Goal: Obtain resource: Download file/media

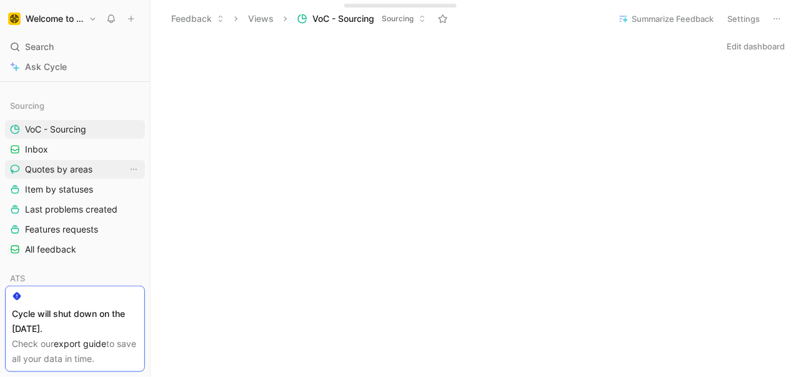
scroll to position [136, 0]
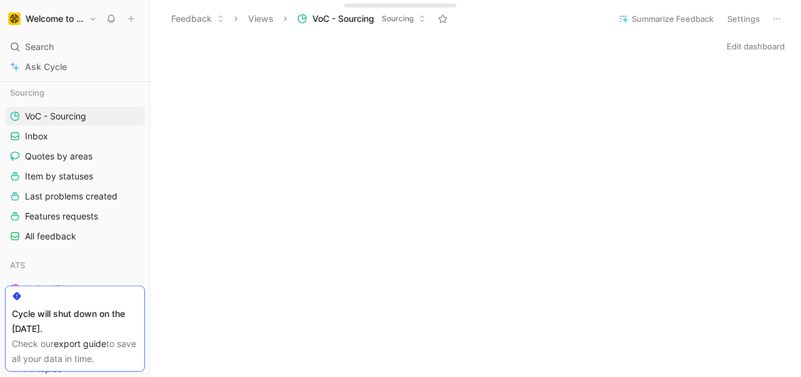
click at [775, 17] on icon at bounding box center [777, 19] width 10 height 10
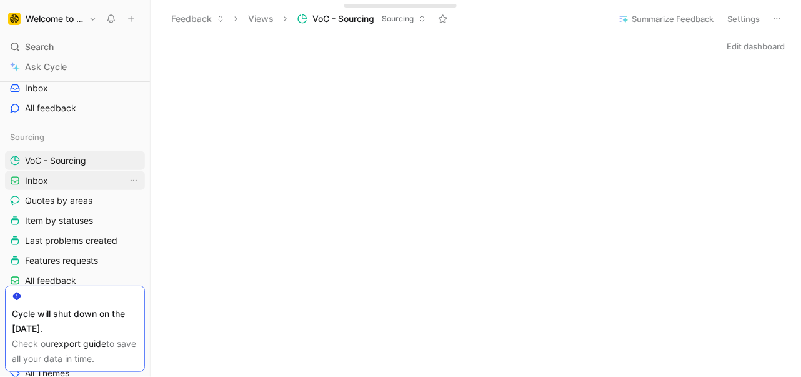
scroll to position [92, 0]
click at [71, 177] on link "Inbox" at bounding box center [75, 180] width 140 height 19
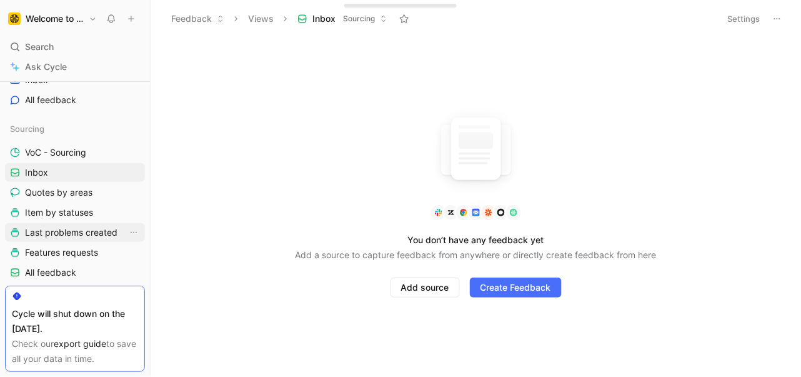
scroll to position [131, 0]
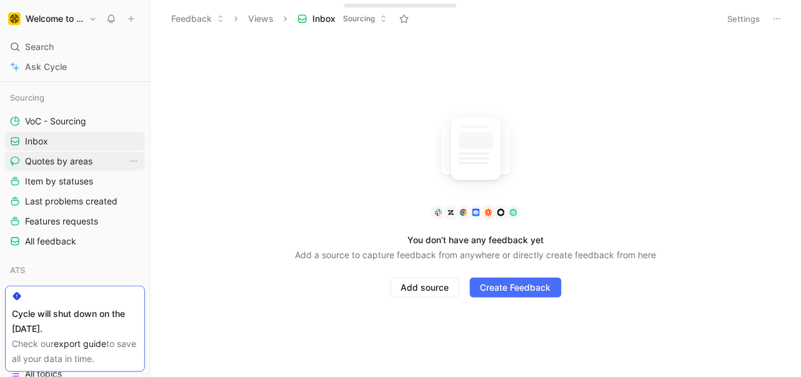
click at [72, 158] on span "Quotes by areas" at bounding box center [58, 161] width 67 height 12
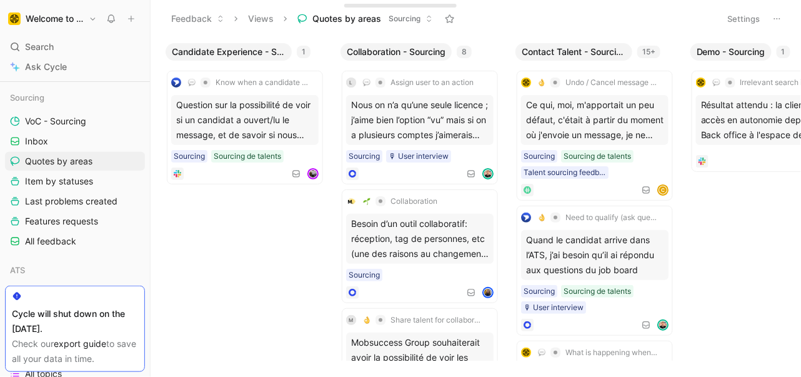
click at [786, 25] on header "Feedback Views Quotes by areas Sourcing Settings" at bounding box center [476, 18] width 650 height 37
click at [782, 14] on button at bounding box center [776, 18] width 17 height 17
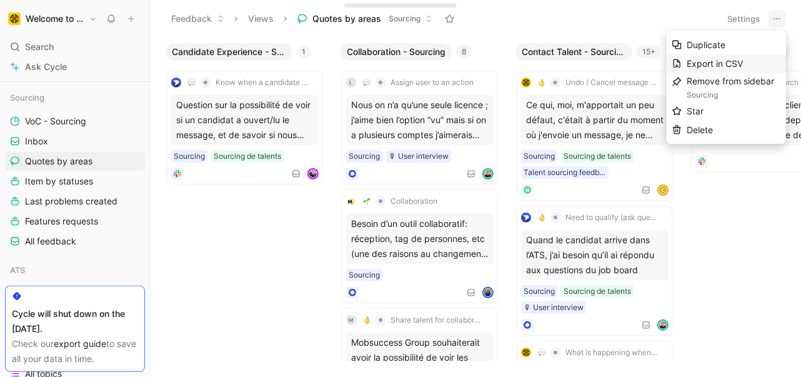
click at [740, 61] on span "Export in CSV" at bounding box center [715, 63] width 56 height 11
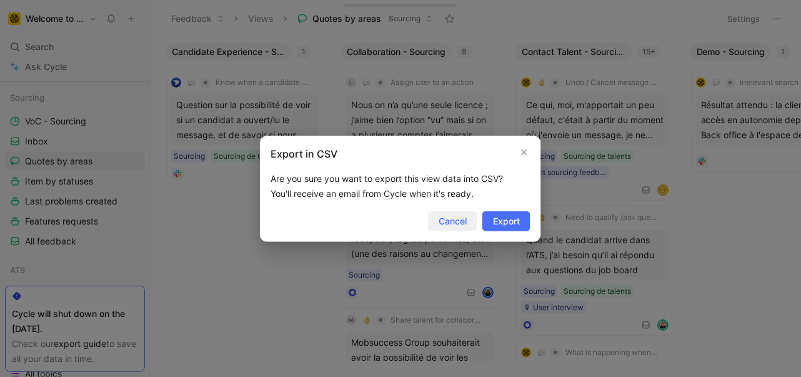
click at [454, 216] on span "Cancel" at bounding box center [453, 221] width 28 height 15
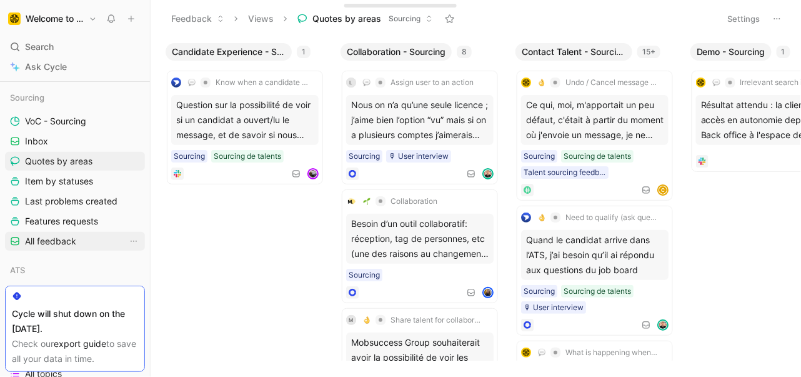
click at [47, 243] on span "All feedback" at bounding box center [50, 241] width 51 height 12
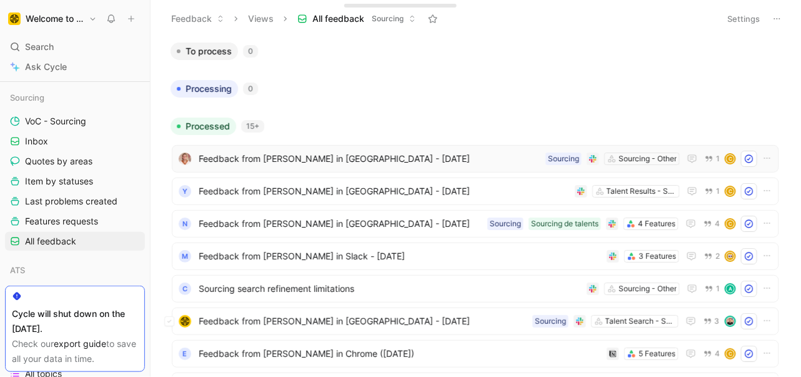
scroll to position [6, 0]
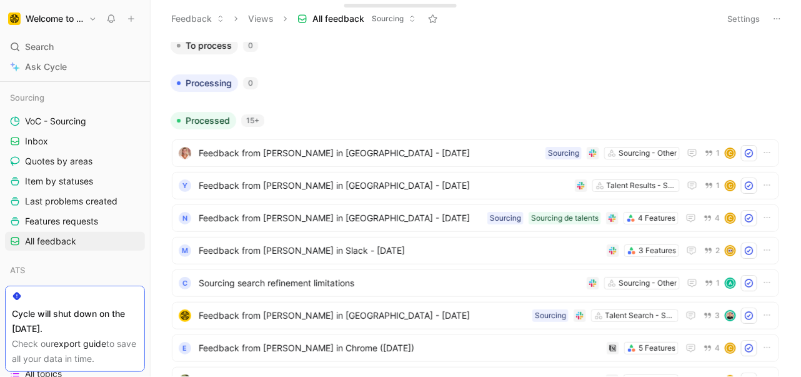
click at [779, 16] on icon at bounding box center [777, 19] width 10 height 10
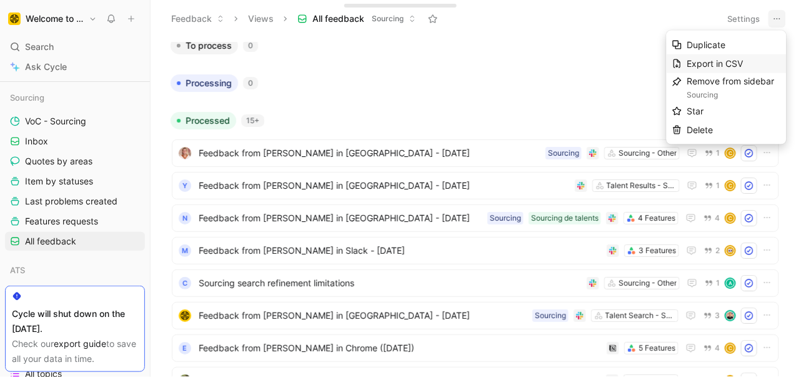
click at [692, 61] on span "Export in CSV" at bounding box center [715, 63] width 56 height 11
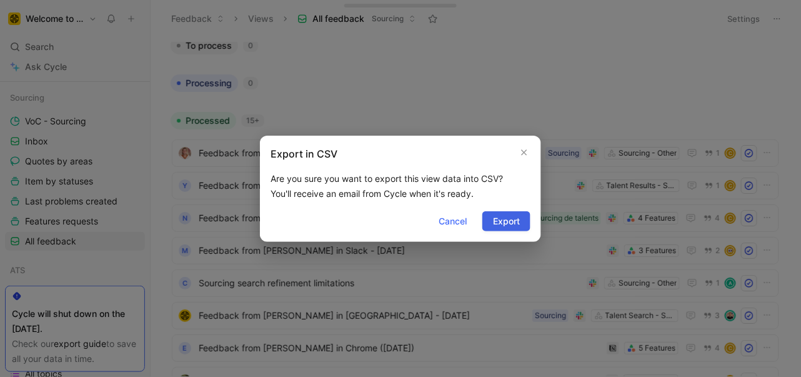
click at [509, 224] on span "Export" at bounding box center [506, 221] width 27 height 15
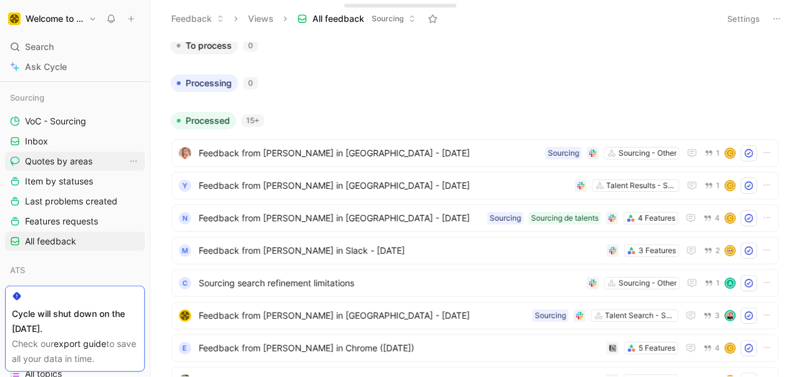
click at [74, 163] on span "Quotes by areas" at bounding box center [58, 161] width 67 height 12
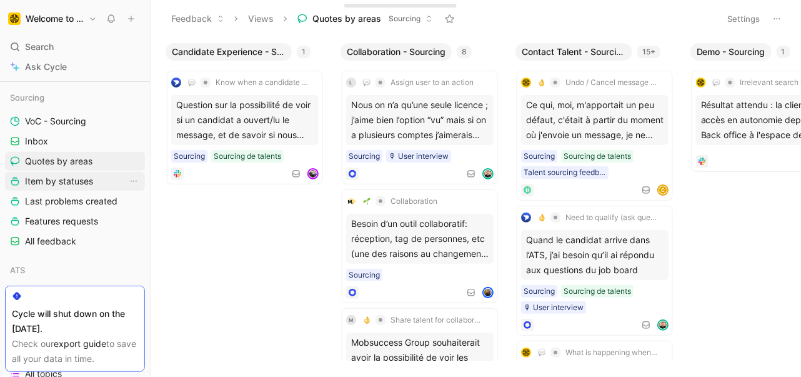
click at [99, 180] on link "Item by statuses" at bounding box center [75, 181] width 140 height 19
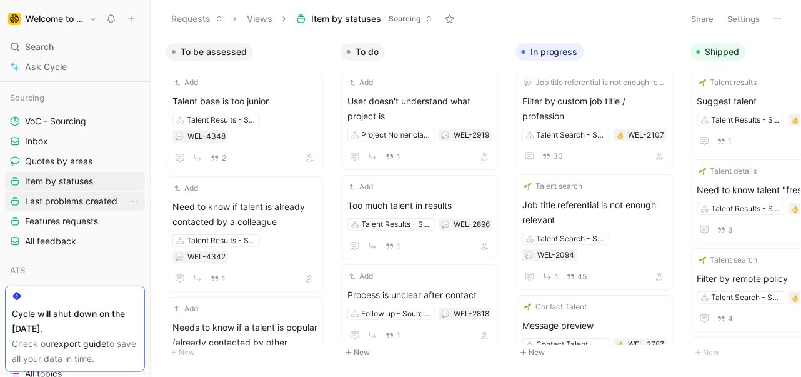
click at [89, 197] on span "Last problems created" at bounding box center [71, 201] width 92 height 12
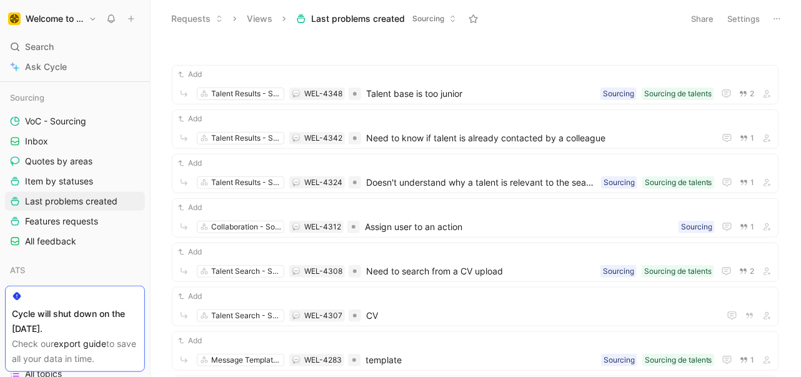
click at [772, 17] on icon at bounding box center [777, 19] width 10 height 10
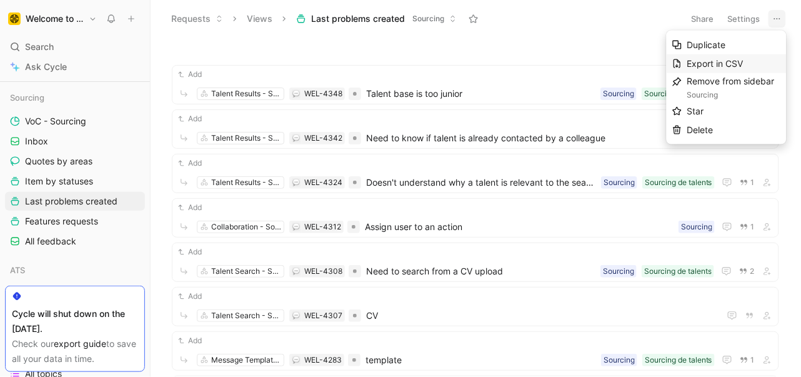
click at [749, 61] on div "Export in CSV" at bounding box center [734, 63] width 94 height 15
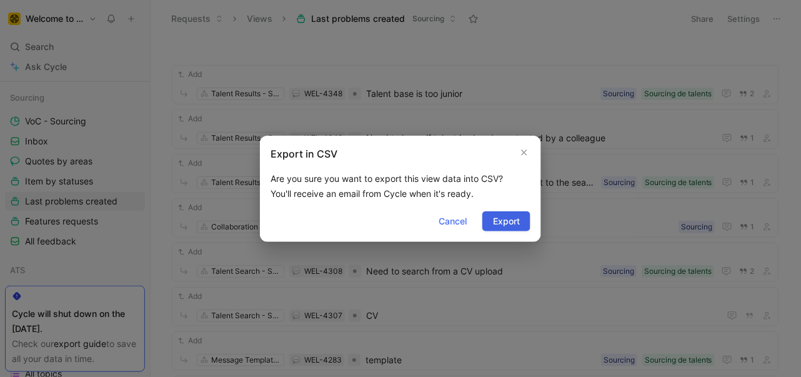
click at [522, 222] on button "Export" at bounding box center [506, 221] width 48 height 20
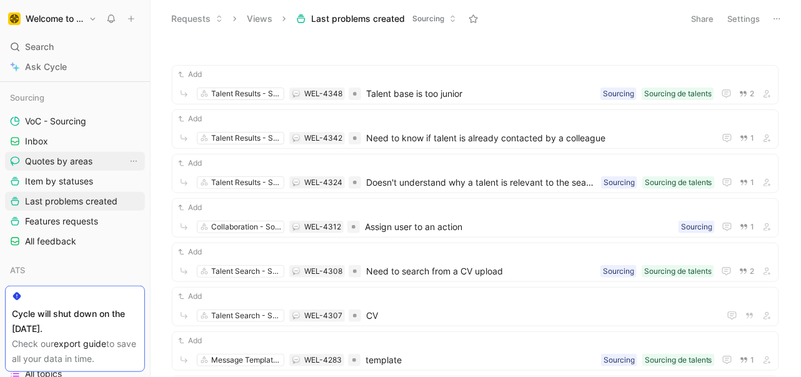
click at [74, 163] on span "Quotes by areas" at bounding box center [58, 161] width 67 height 12
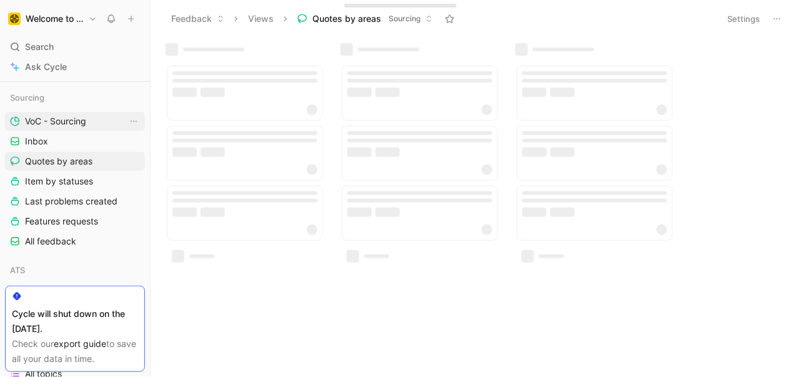
click at [56, 115] on span "VoC - Sourcing" at bounding box center [55, 121] width 61 height 12
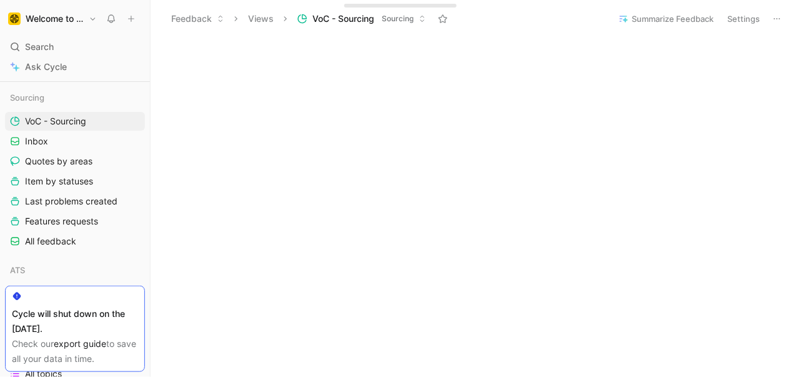
scroll to position [712, 0]
click at [769, 22] on button at bounding box center [776, 18] width 17 height 17
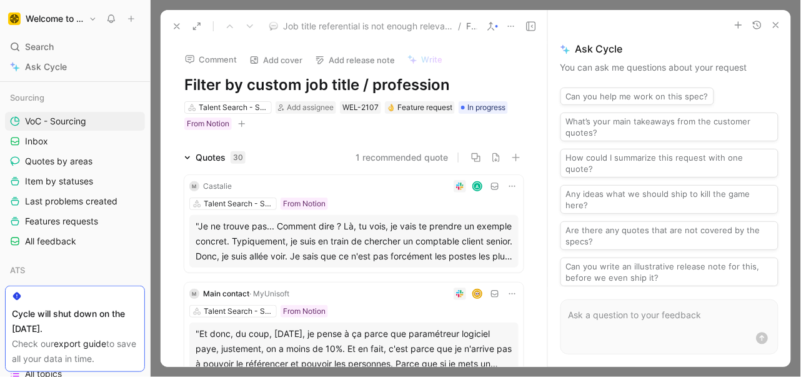
drag, startPoint x: 252, startPoint y: 86, endPoint x: 341, endPoint y: 84, distance: 89.3
click at [341, 84] on h1 "Filter by custom job title / profession" at bounding box center [353, 85] width 339 height 20
click at [508, 26] on use at bounding box center [511, 26] width 6 height 1
click at [778, 26] on icon "button" at bounding box center [776, 25] width 10 height 10
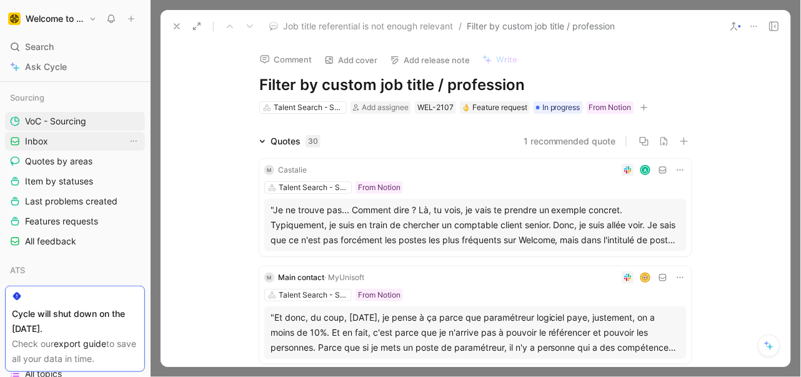
click at [42, 135] on span "Inbox" at bounding box center [36, 141] width 23 height 12
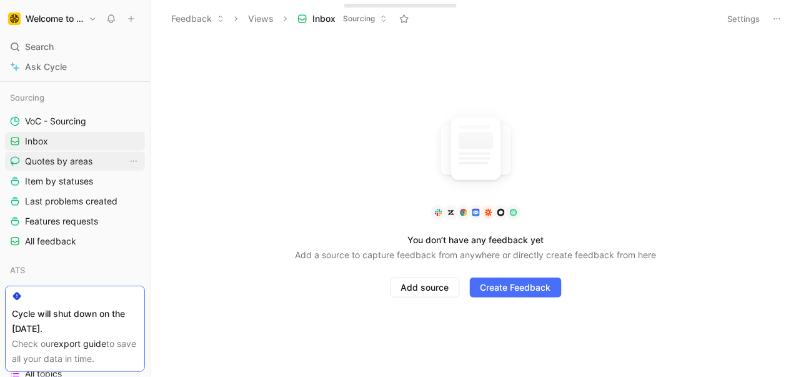
click at [68, 156] on span "Quotes by areas" at bounding box center [58, 161] width 67 height 12
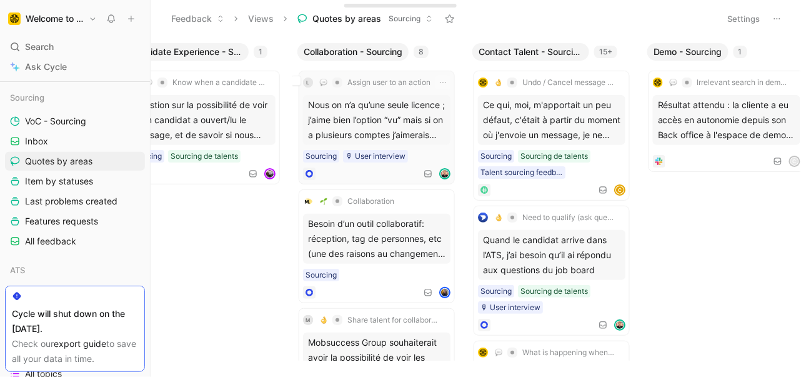
scroll to position [0, 44]
click at [780, 17] on icon at bounding box center [777, 19] width 10 height 10
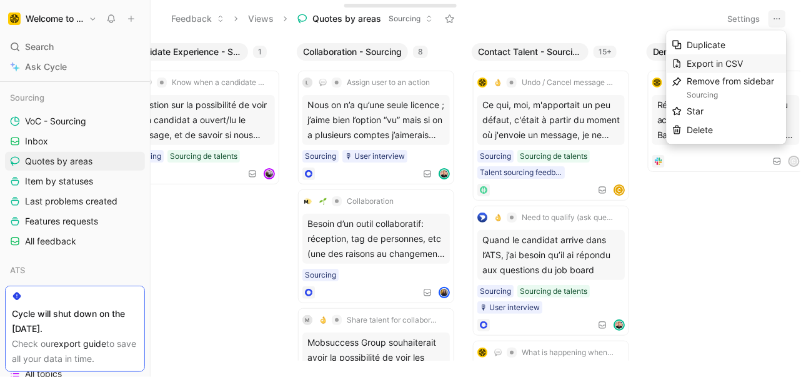
click at [756, 66] on div "Export in CSV" at bounding box center [734, 63] width 94 height 15
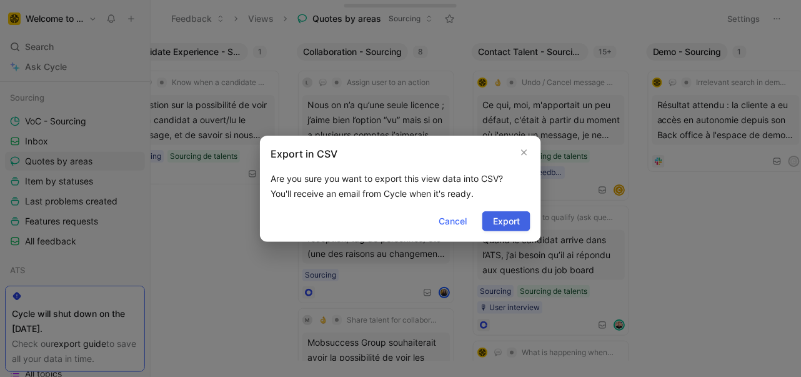
click at [490, 223] on button "Export" at bounding box center [506, 221] width 48 height 20
